Goal: Task Accomplishment & Management: Manage account settings

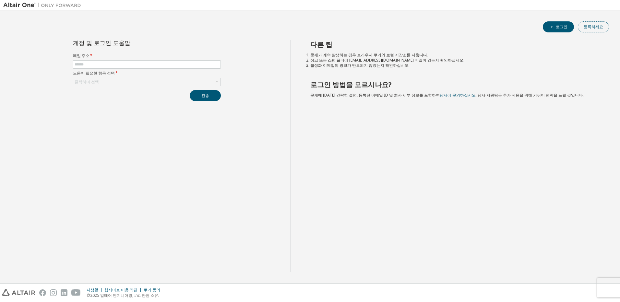
click at [593, 27] on button "등록하세요" at bounding box center [593, 26] width 31 height 11
click at [127, 64] on input "text" at bounding box center [147, 64] width 145 height 5
type input "**********"
click at [207, 80] on div "클릭하여 선택" at bounding box center [146, 82] width 147 height 8
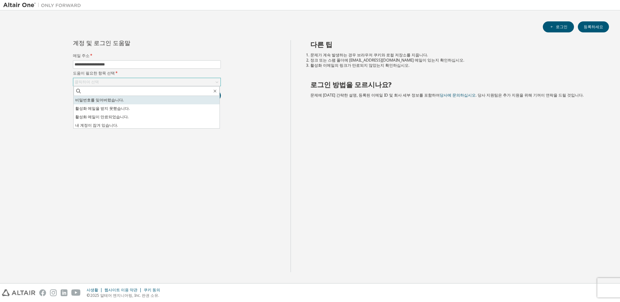
click at [178, 98] on div "비밀번호를 잊어버렸습니다. 활성화 메일을 받지 못했습니다. 활성화 메일이 만료되었습니다. 내 계정이 잠겨 있습니다. 다단계 인증을 재설정하고 …" at bounding box center [146, 107] width 147 height 43
click at [178, 98] on li "비밀번호를 잊어버렸습니다." at bounding box center [147, 100] width 146 height 8
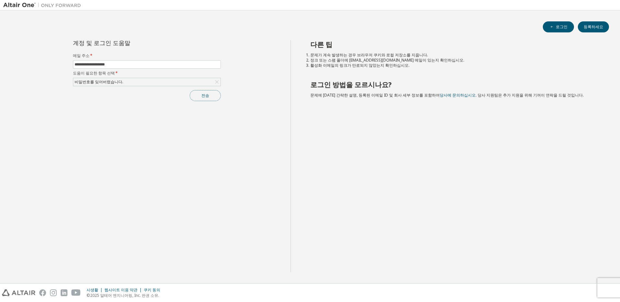
click at [204, 97] on button "전송" at bounding box center [205, 95] width 31 height 11
click at [324, 169] on div "다른 팁 문제가 계속 발생하는 경우 브라우저 쿠키와 로컬 저장소를 지웁니다. 정크 또는 스팸 폴더에 [EMAIL_ADDRESS][DOMAIN_…" at bounding box center [453, 156] width 326 height 232
